Goal: Entertainment & Leisure: Consume media (video, audio)

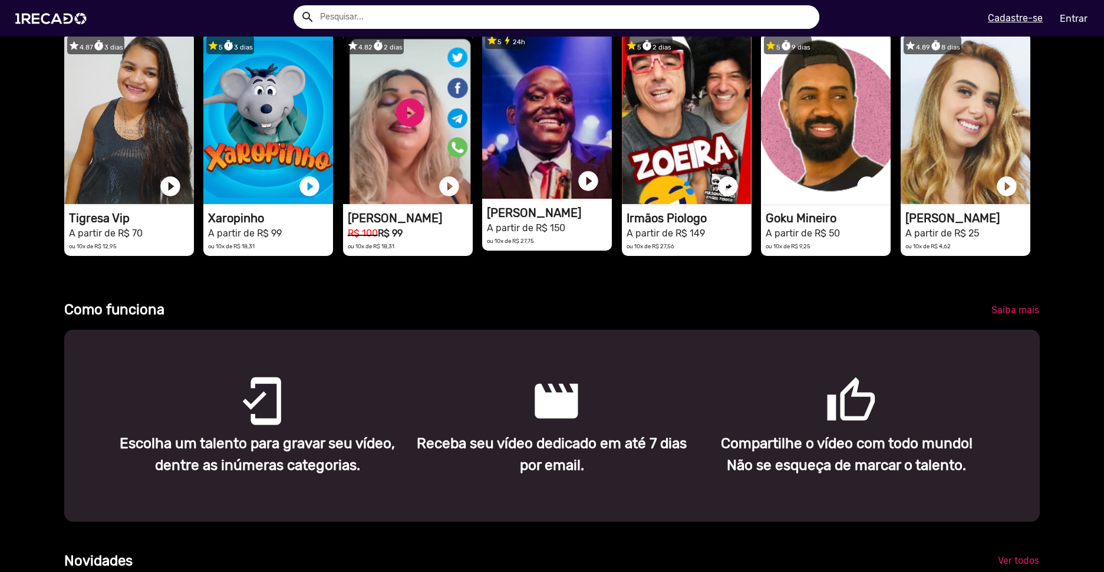
scroll to position [472, 0]
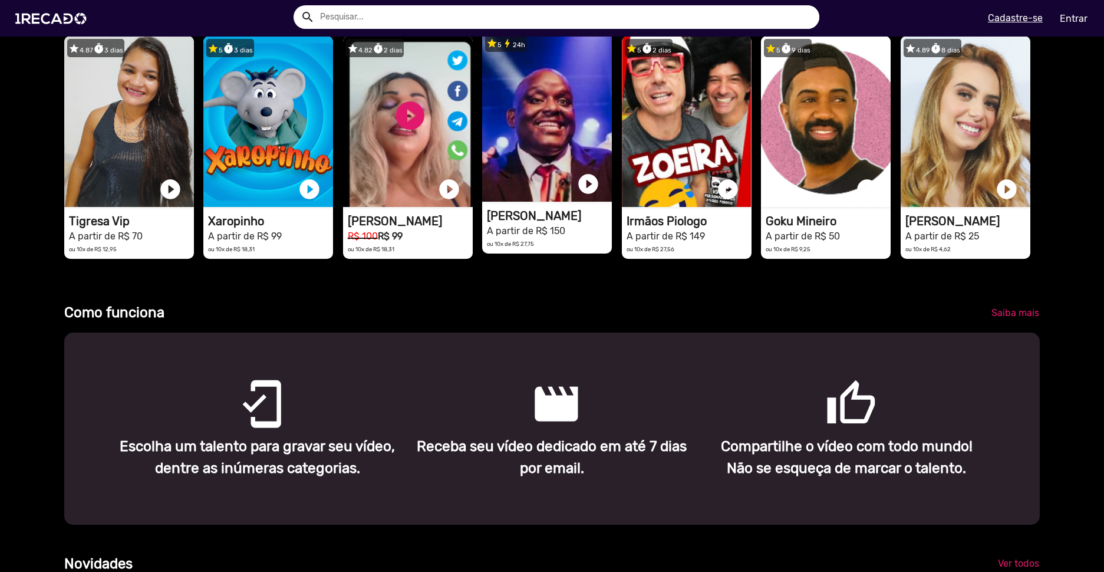
click at [520, 173] on video "1RECADO vídeos dedicados para fãs e empresas" at bounding box center [547, 116] width 130 height 171
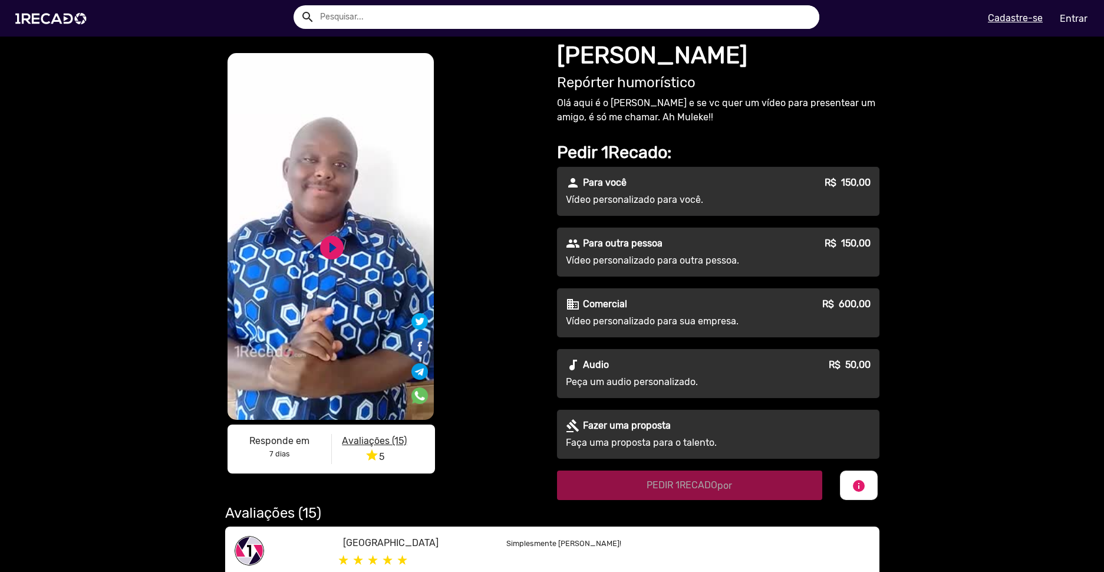
click at [625, 245] on p "Para outra pessoa" at bounding box center [623, 243] width 80 height 14
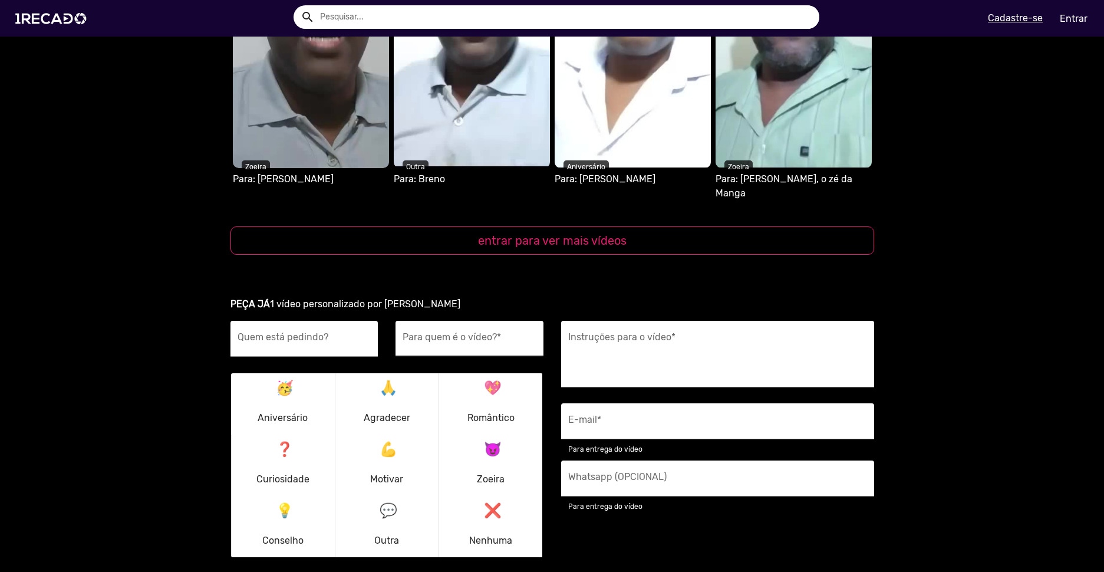
scroll to position [1297, 0]
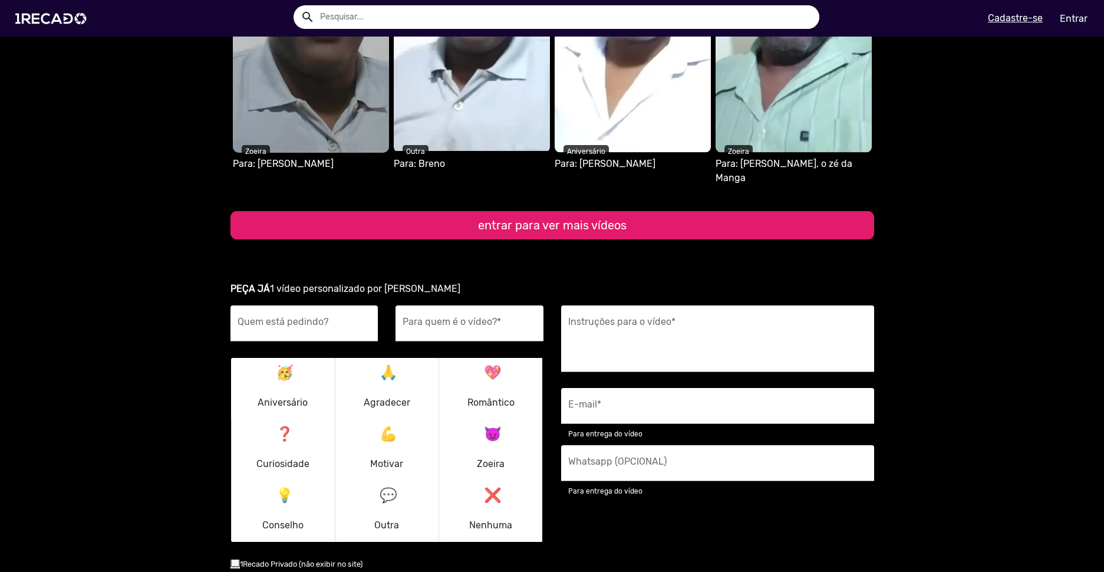
click at [595, 215] on button "entrar para ver mais vídeos" at bounding box center [552, 225] width 644 height 28
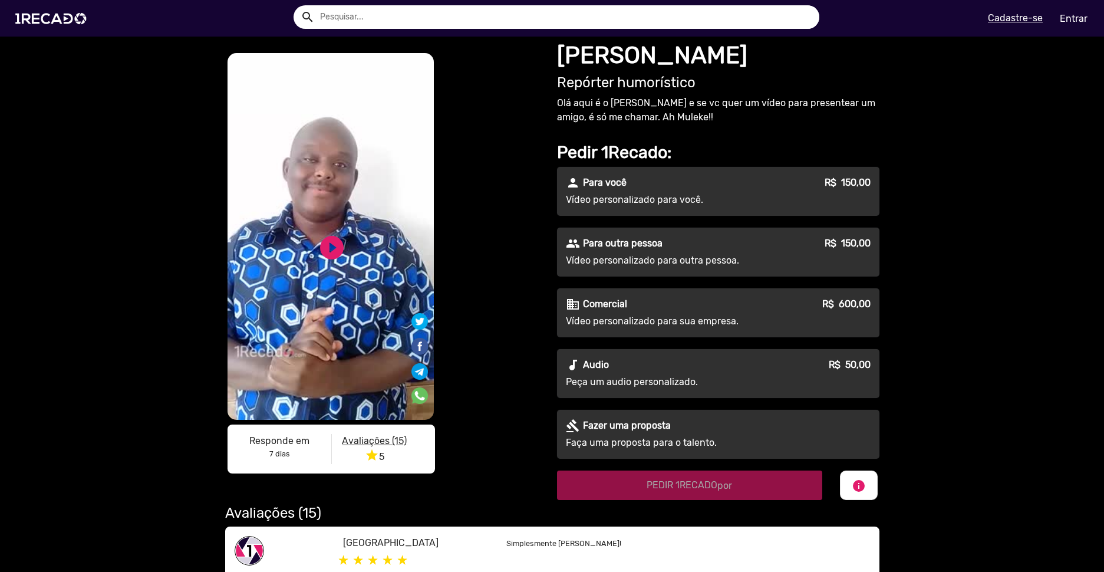
click at [603, 240] on p "Para outra pessoa" at bounding box center [623, 243] width 80 height 14
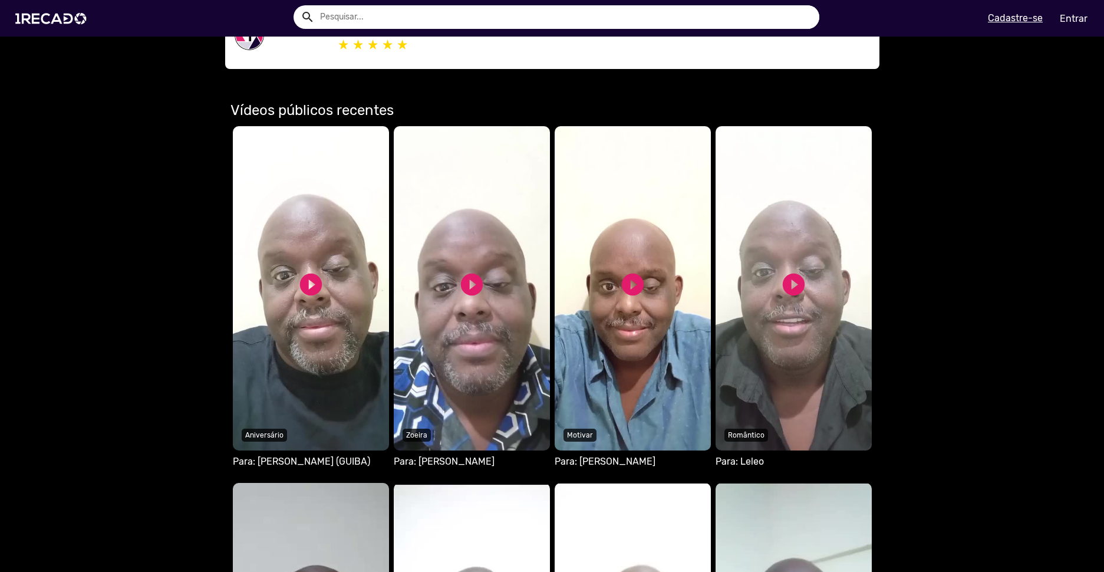
scroll to position [648, 0]
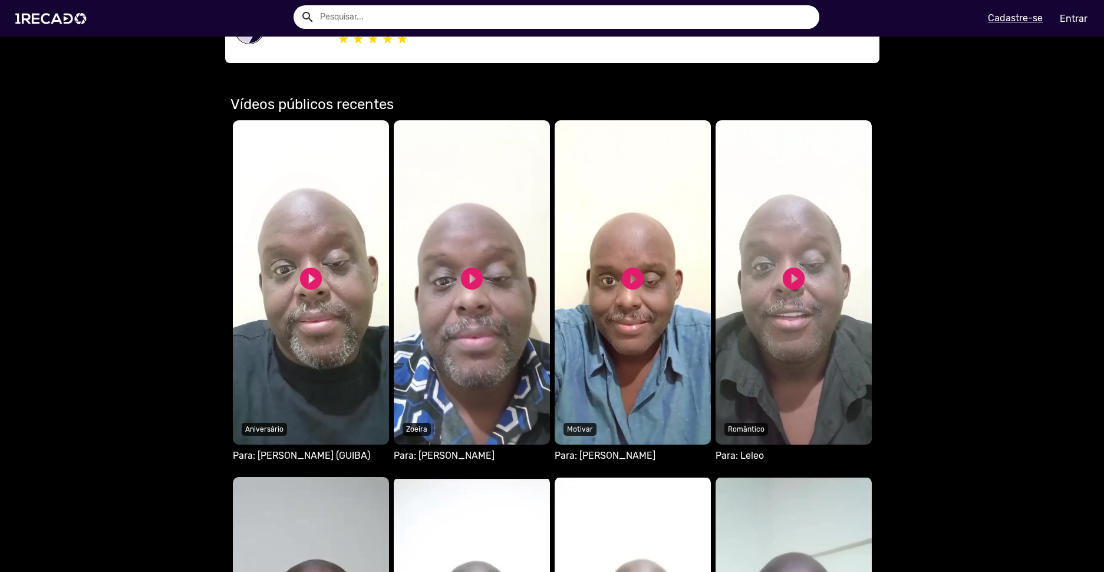
click at [329, 275] on video "Seu navegador não reproduz vídeo em HTML5" at bounding box center [311, 282] width 156 height 324
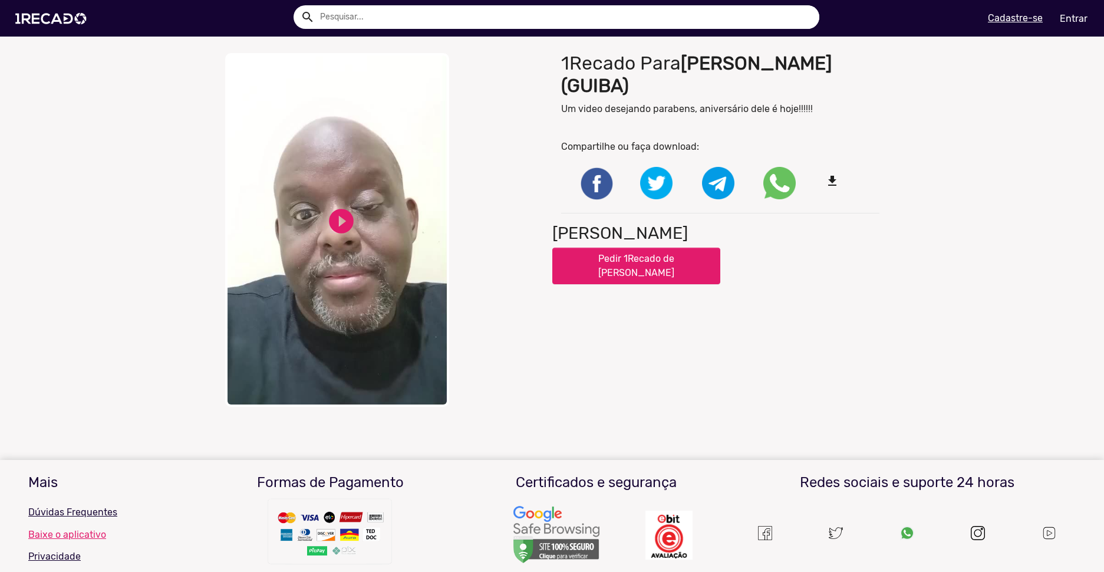
click at [355, 228] on video "Your browser does not support HTML5 video." at bounding box center [337, 230] width 224 height 354
click at [473, 134] on div "close Your browser does not support HTML5 video. pause_circle pause_circle" at bounding box center [384, 230] width 318 height 354
click at [334, 206] on link "pause_circle" at bounding box center [341, 220] width 29 height 29
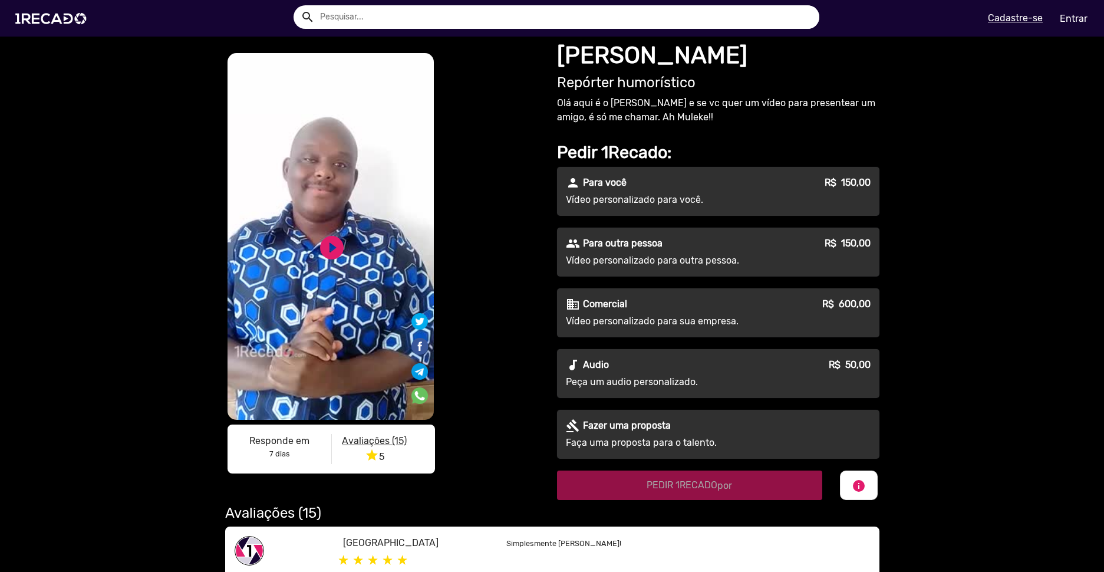
click at [331, 232] on video "S1RECADO vídeos dedicados para fãs e empresas" at bounding box center [331, 236] width 206 height 367
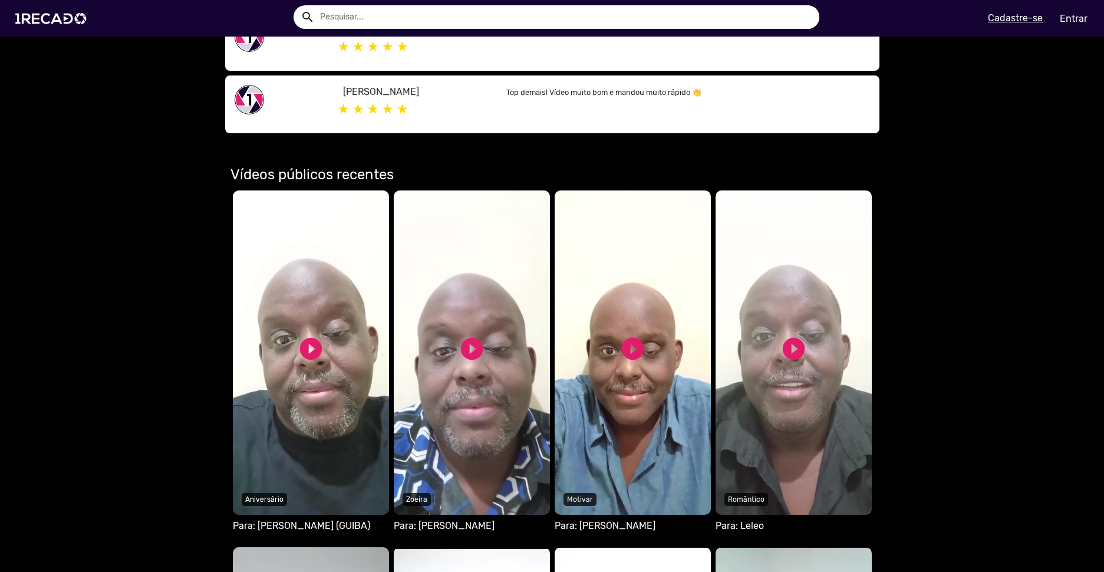
scroll to position [766, 0]
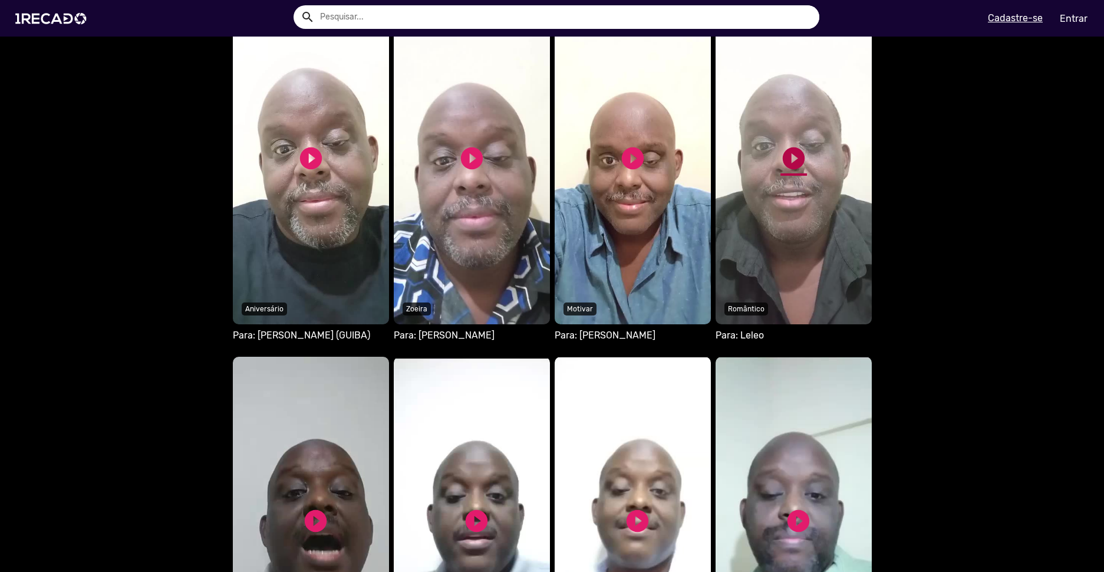
click at [796, 161] on link "play_circle_filled" at bounding box center [793, 158] width 27 height 27
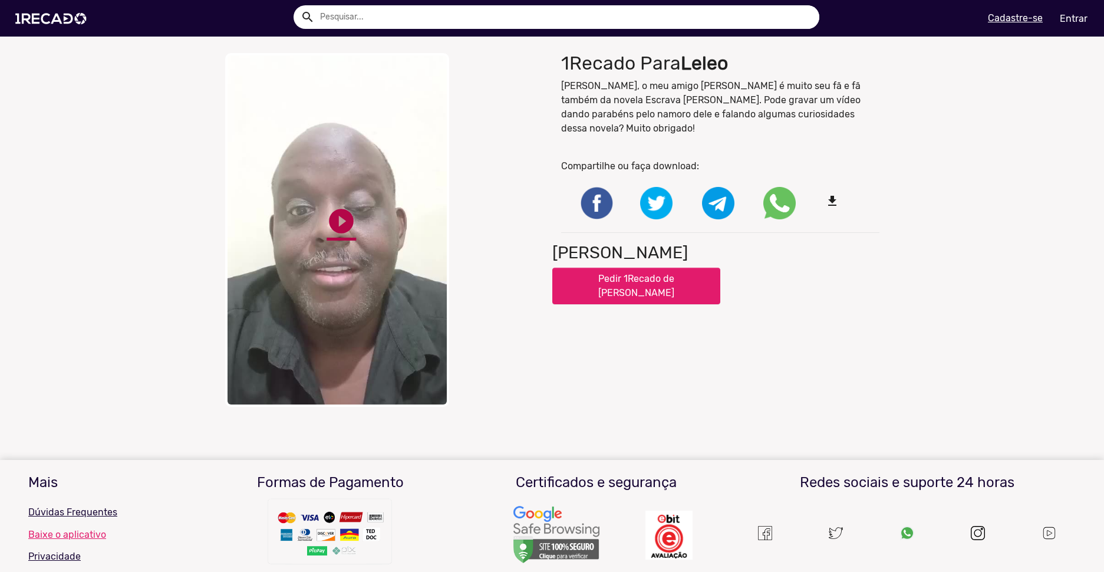
click at [334, 209] on link "play_circle_filled" at bounding box center [341, 220] width 29 height 29
click at [336, 216] on div "close Your browser does not support HTML5 video. pause_circle pause_circle" at bounding box center [384, 229] width 336 height 365
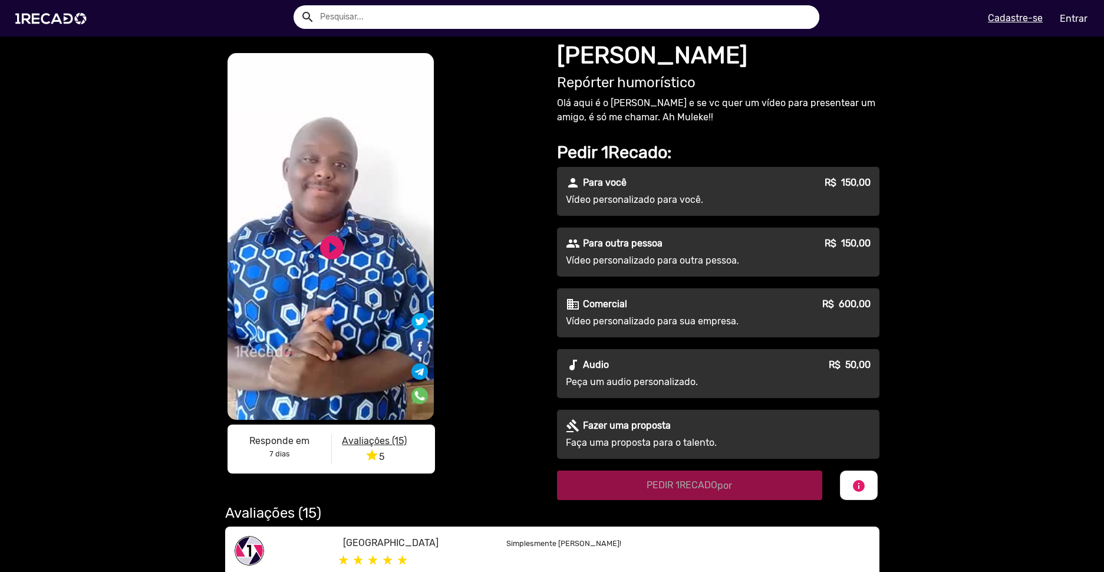
click at [720, 247] on div "people Para outra pessoa R$ 150,00" at bounding box center [718, 243] width 305 height 14
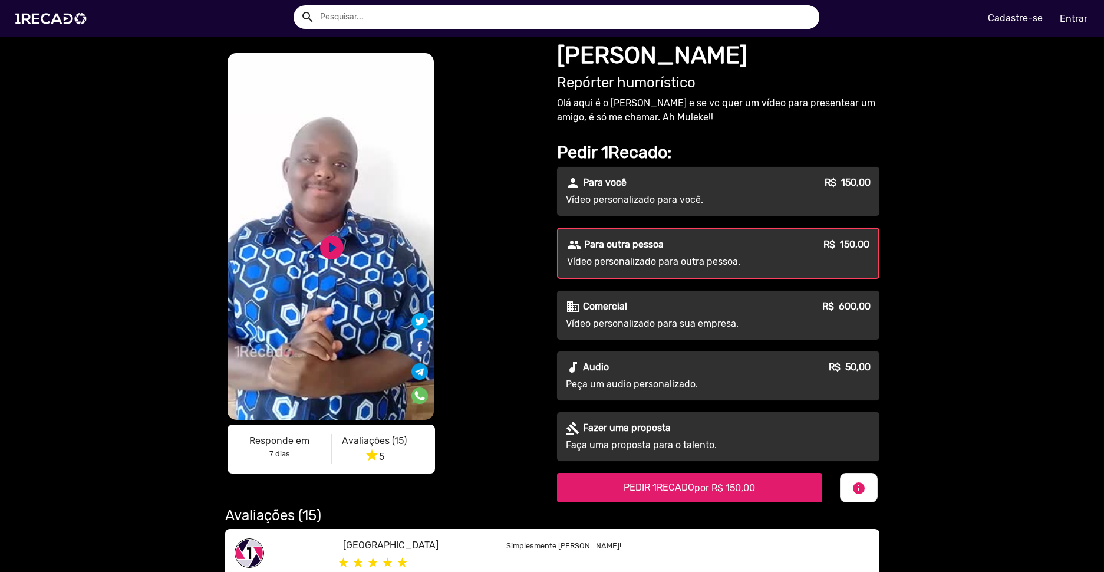
click at [736, 246] on div "people Para outra pessoa R$ 150,00" at bounding box center [718, 245] width 302 height 14
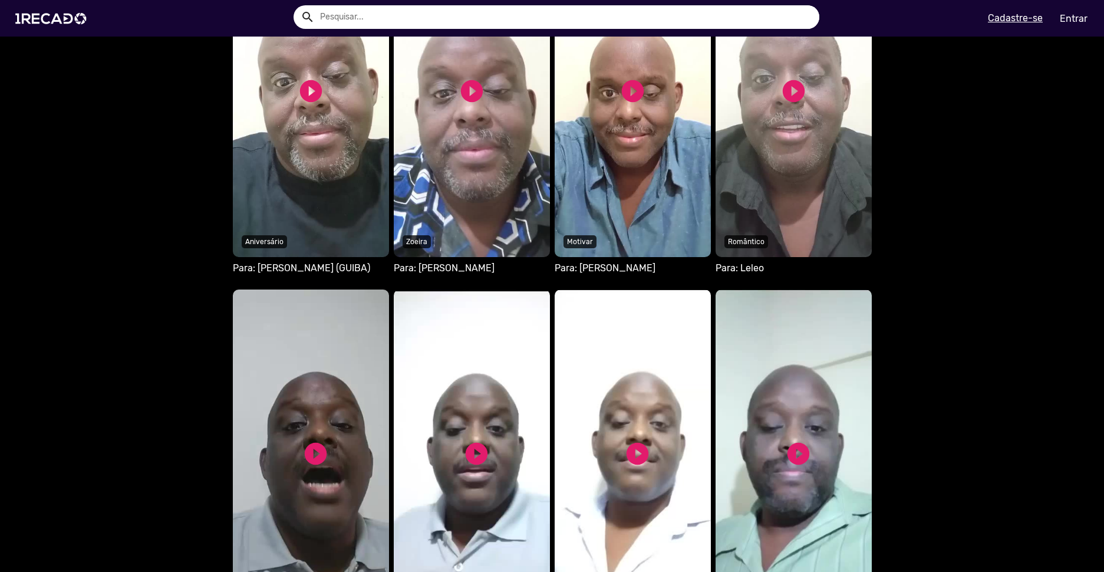
scroll to position [825, 0]
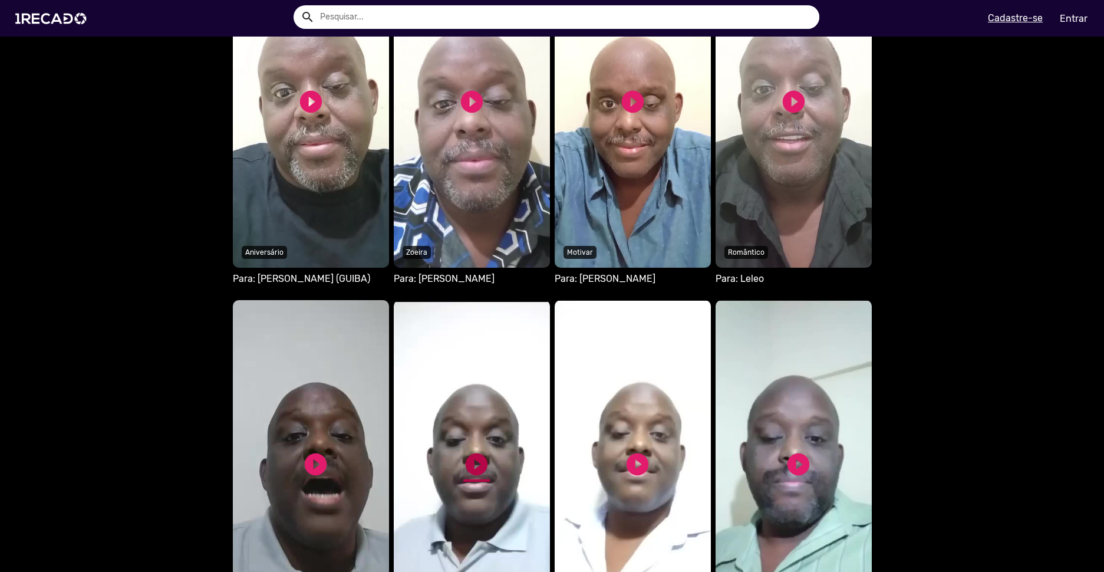
click at [471, 455] on link "play_circle_filled" at bounding box center [476, 464] width 27 height 27
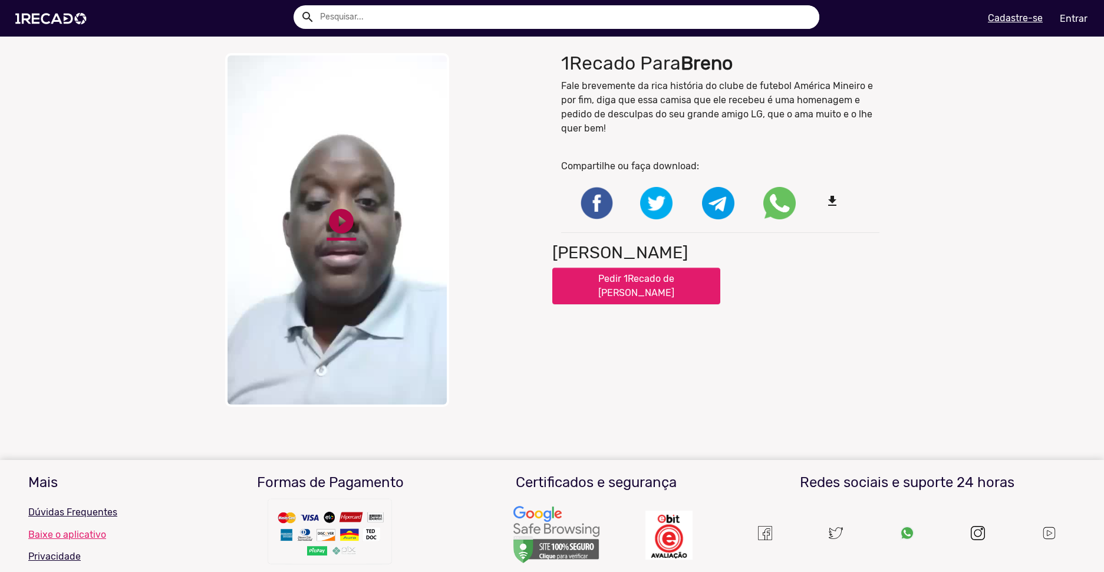
click at [334, 223] on link "play_circle_filled" at bounding box center [341, 220] width 29 height 29
click at [338, 219] on link "pause_circle" at bounding box center [341, 220] width 29 height 29
click at [338, 219] on link "play_circle_filled" at bounding box center [341, 220] width 29 height 29
click at [338, 219] on link "pause_circle" at bounding box center [341, 220] width 29 height 29
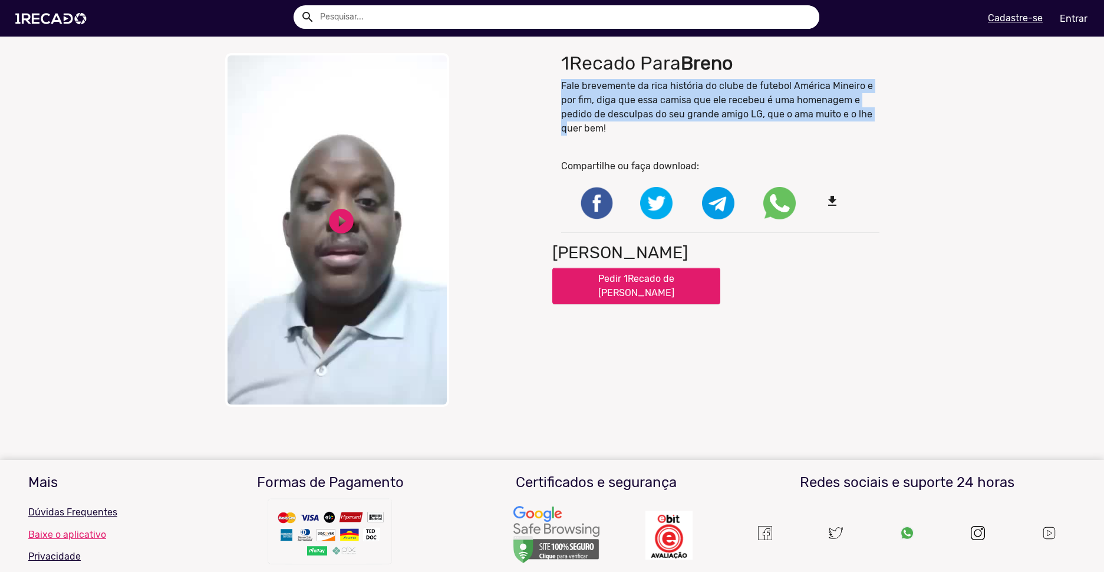
drag, startPoint x: 551, startPoint y: 81, endPoint x: 563, endPoint y: 134, distance: 54.9
click at [563, 134] on div "1Recado Para [PERSON_NAME] brevemente da rica história do clube de futebol Amér…" at bounding box center [720, 229] width 336 height 365
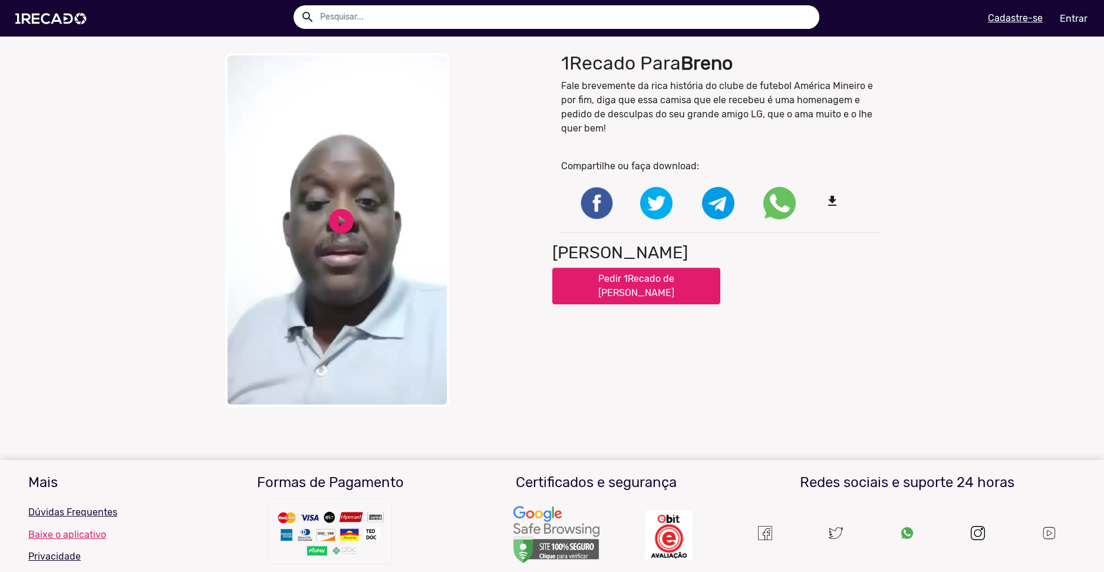
drag, startPoint x: 565, startPoint y: 126, endPoint x: 548, endPoint y: 128, distance: 17.3
click at [565, 126] on p "Fale brevemente da rica história do clube de futebol América Mineiro e por fim,…" at bounding box center [720, 107] width 318 height 57
click at [341, 215] on link "play_circle_filled" at bounding box center [341, 220] width 29 height 29
click at [345, 222] on link "pause_circle" at bounding box center [341, 220] width 29 height 29
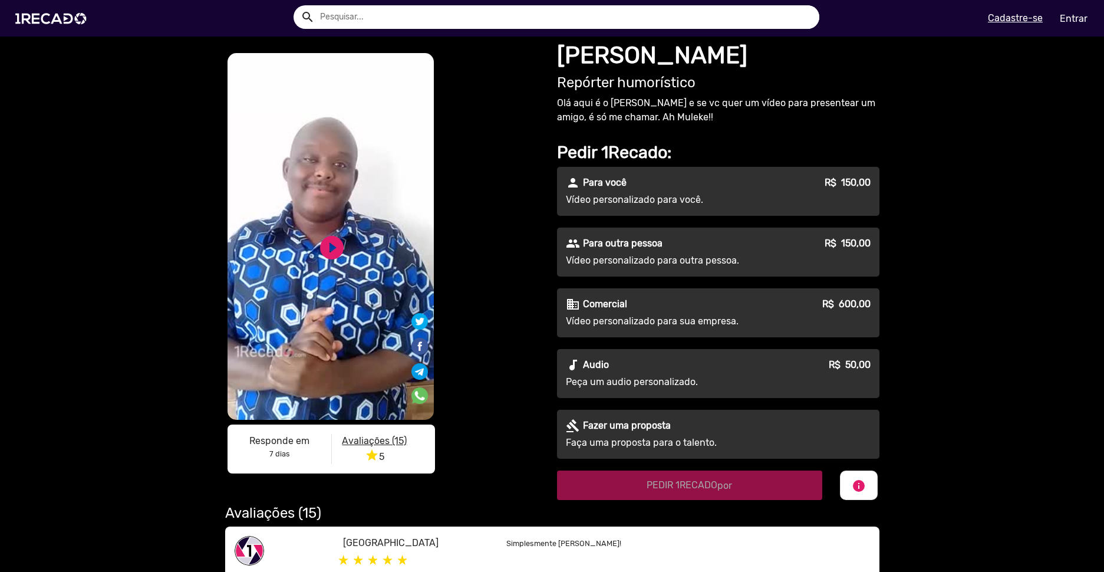
click at [627, 244] on p "Para outra pessoa" at bounding box center [623, 243] width 80 height 14
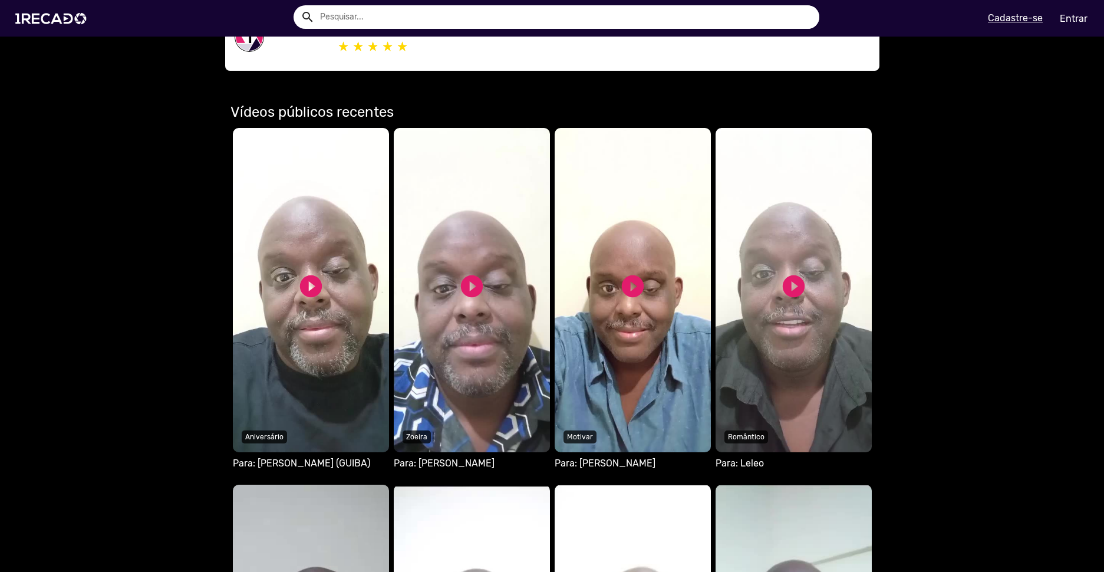
scroll to position [589, 0]
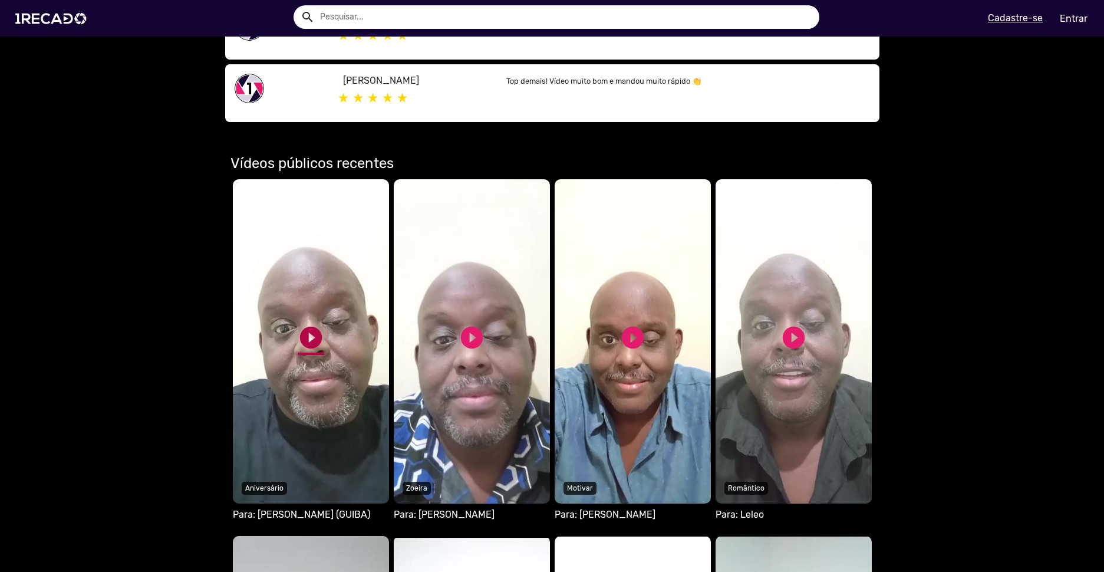
click at [302, 344] on link "play_circle_filled" at bounding box center [311, 337] width 27 height 27
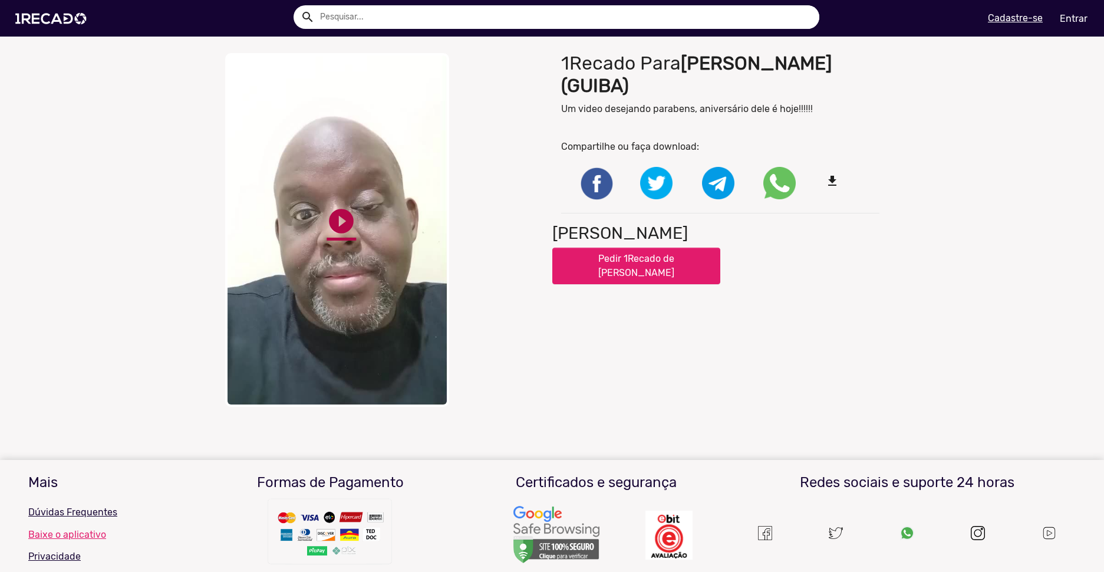
click at [337, 216] on link "play_circle_filled" at bounding box center [341, 220] width 29 height 29
drag, startPoint x: 408, startPoint y: 144, endPoint x: 344, endPoint y: 223, distance: 102.2
click at [331, 248] on div "close Your browser does not support HTML5 video. pause_circle pause_circle" at bounding box center [384, 229] width 336 height 365
click at [333, 206] on link "pause_circle" at bounding box center [341, 220] width 29 height 29
click at [333, 206] on link "play_circle_filled" at bounding box center [341, 220] width 29 height 29
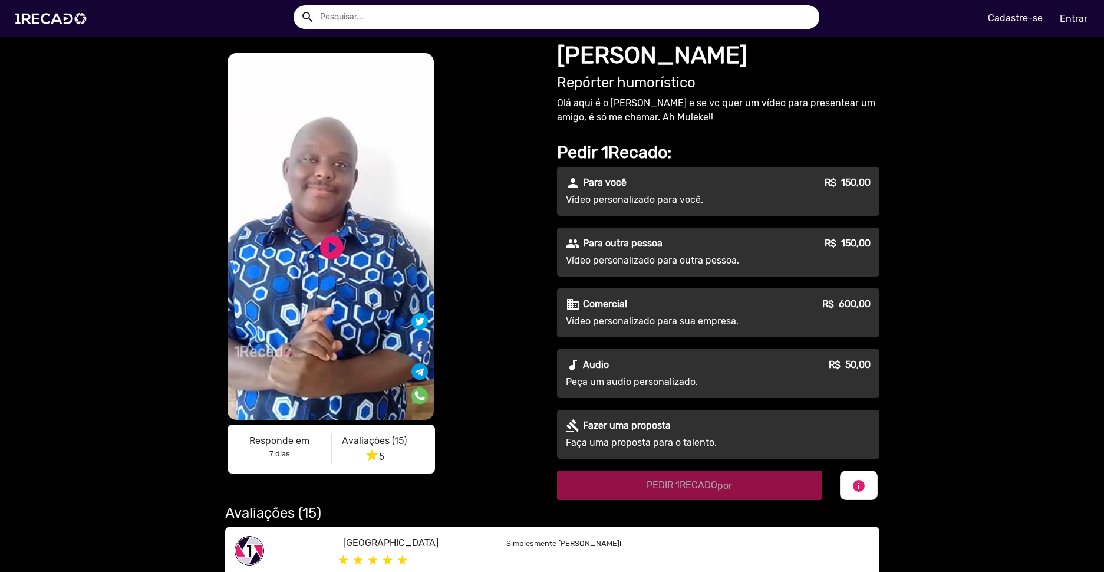
click at [647, 253] on p "Vídeo personalizado para outra pessoa." at bounding box center [672, 260] width 213 height 14
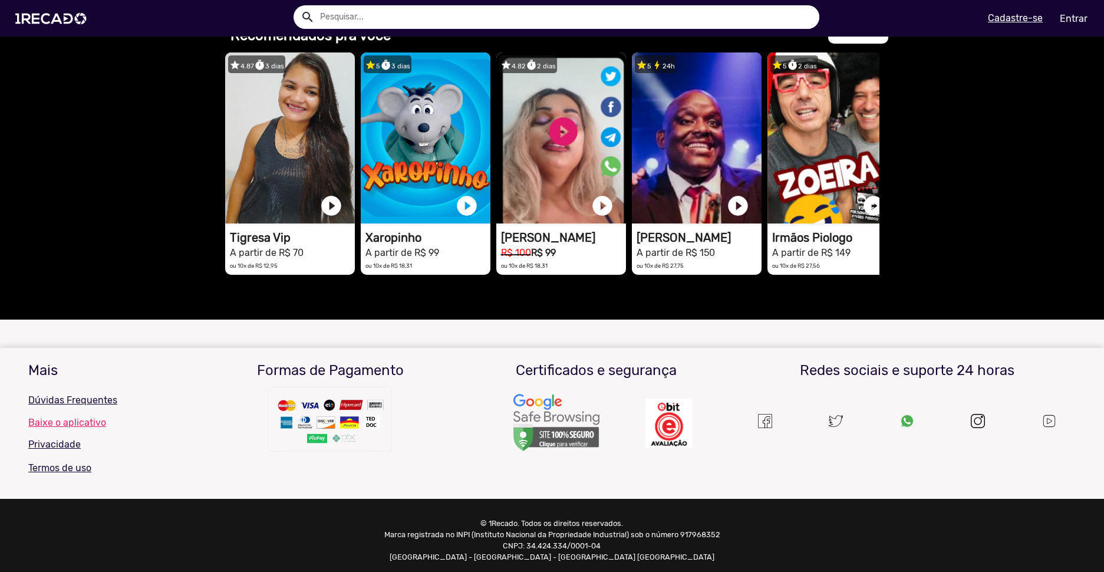
scroll to position [1993, 0]
